Goal: Find contact information: Find contact information

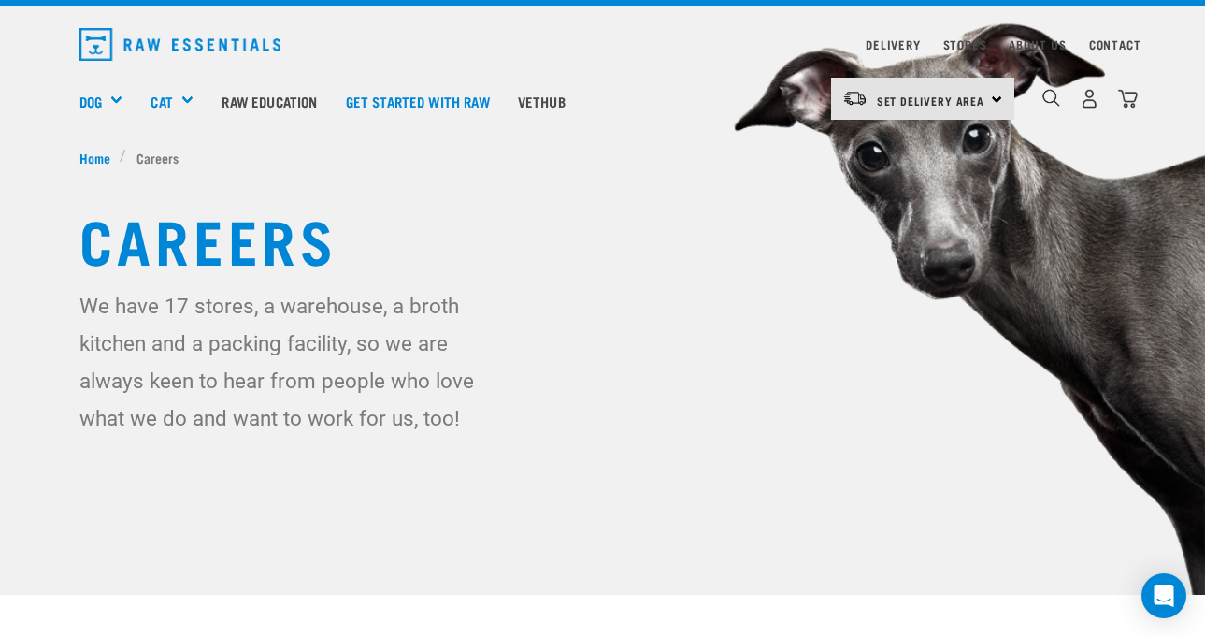
scroll to position [48, 0]
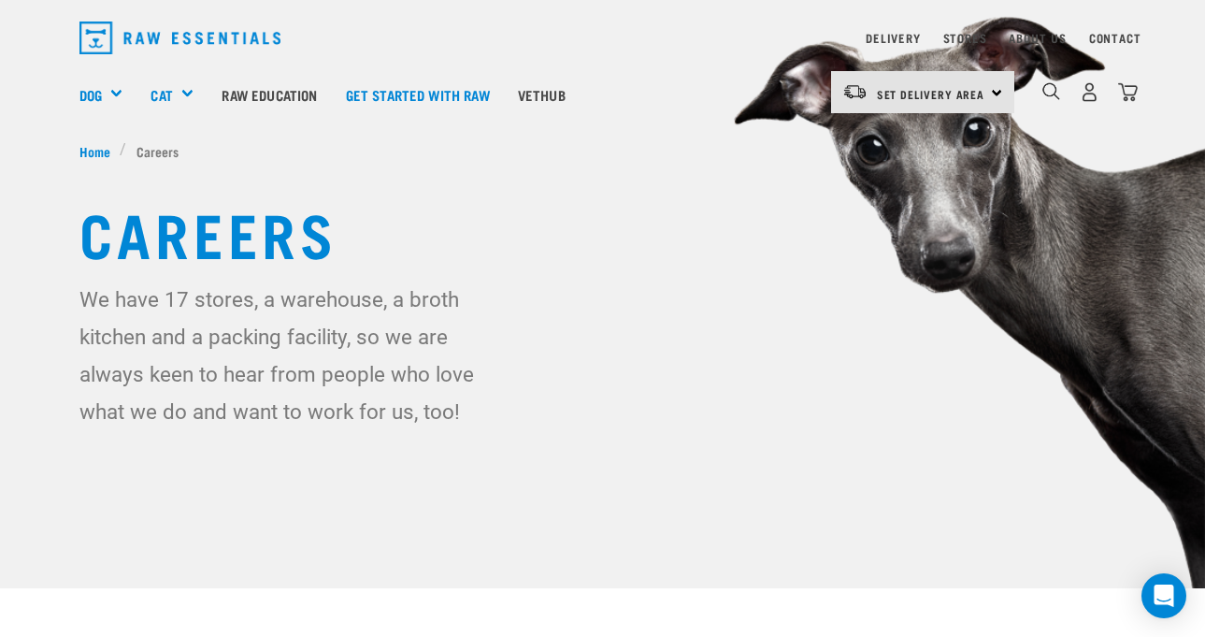
click at [160, 152] on li "Careers" at bounding box center [154, 151] width 68 height 20
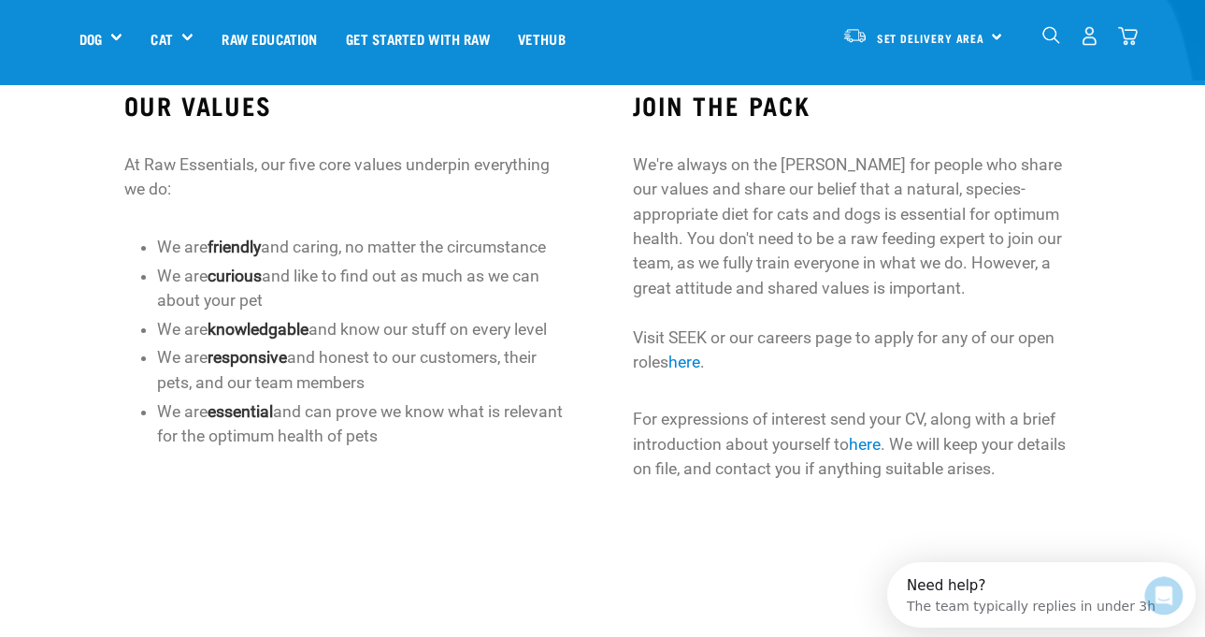
scroll to position [556, 0]
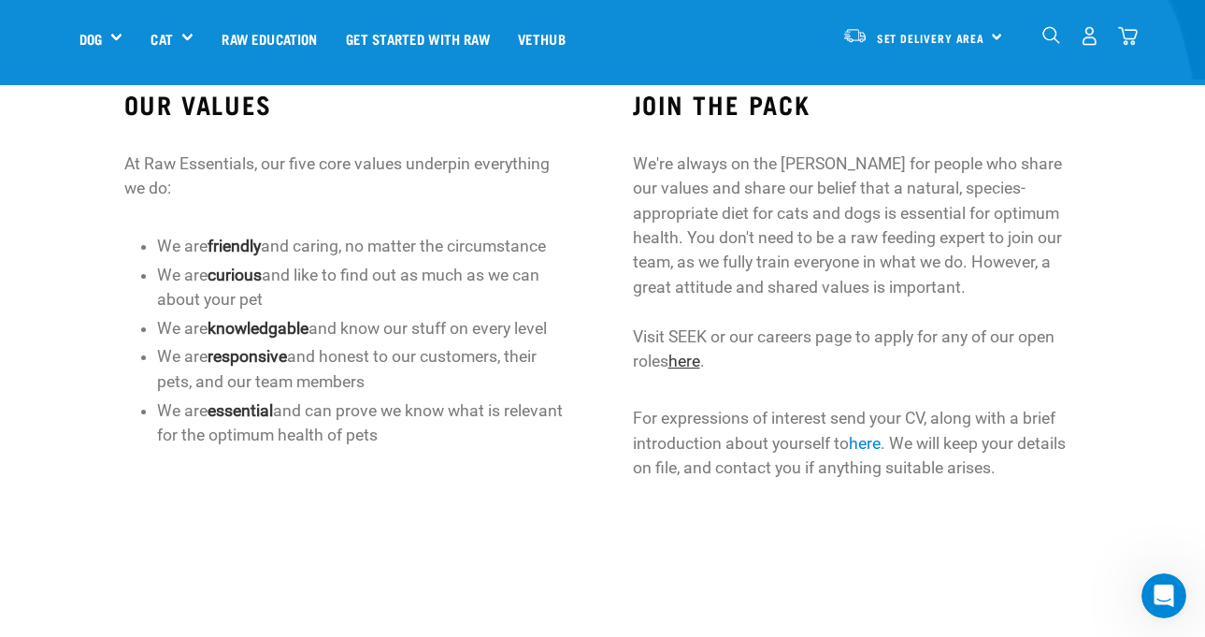
click at [689, 353] on link "here" at bounding box center [685, 361] width 32 height 19
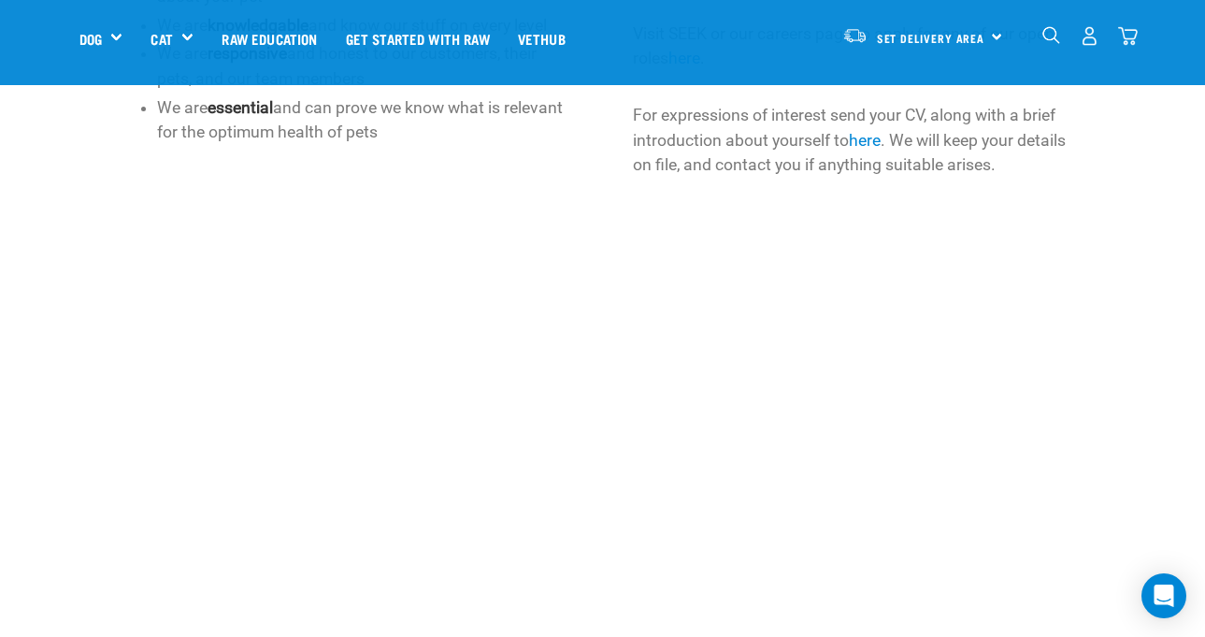
scroll to position [831, 0]
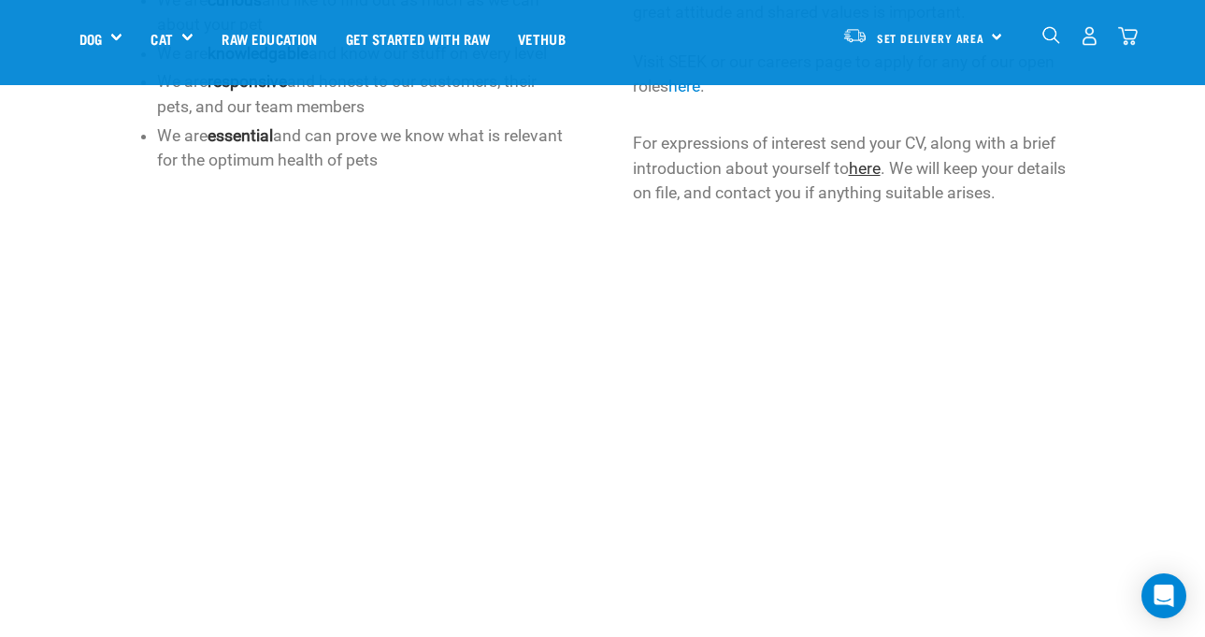
click at [875, 174] on link "here" at bounding box center [865, 168] width 32 height 19
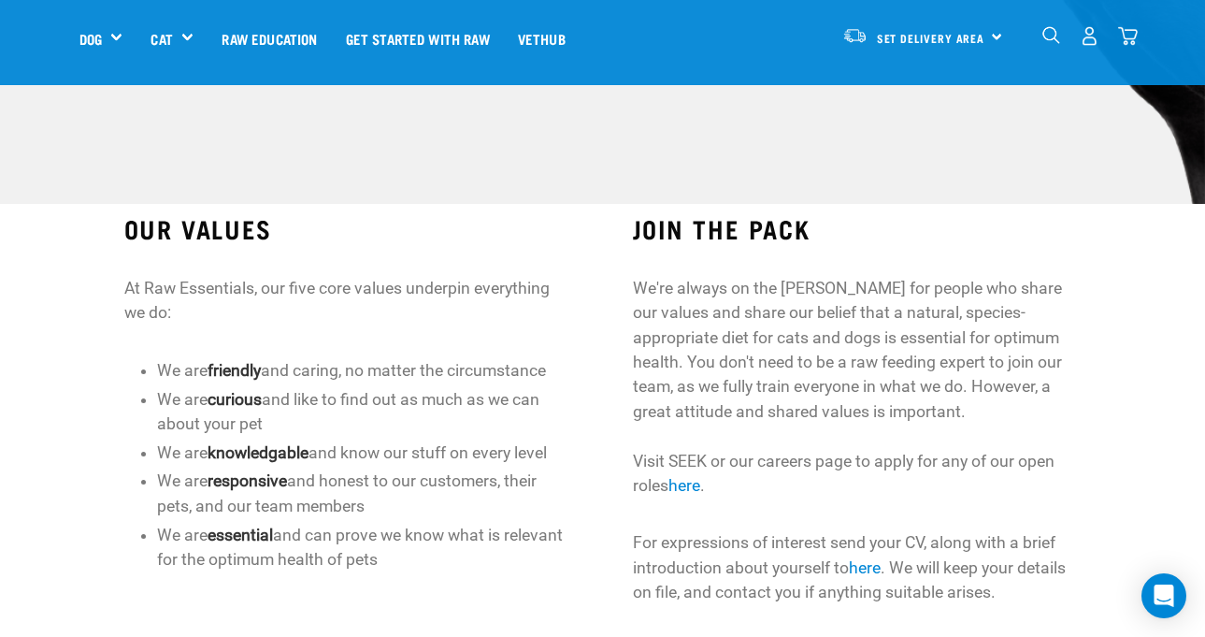
scroll to position [434, 0]
